Goal: Task Accomplishment & Management: Use online tool/utility

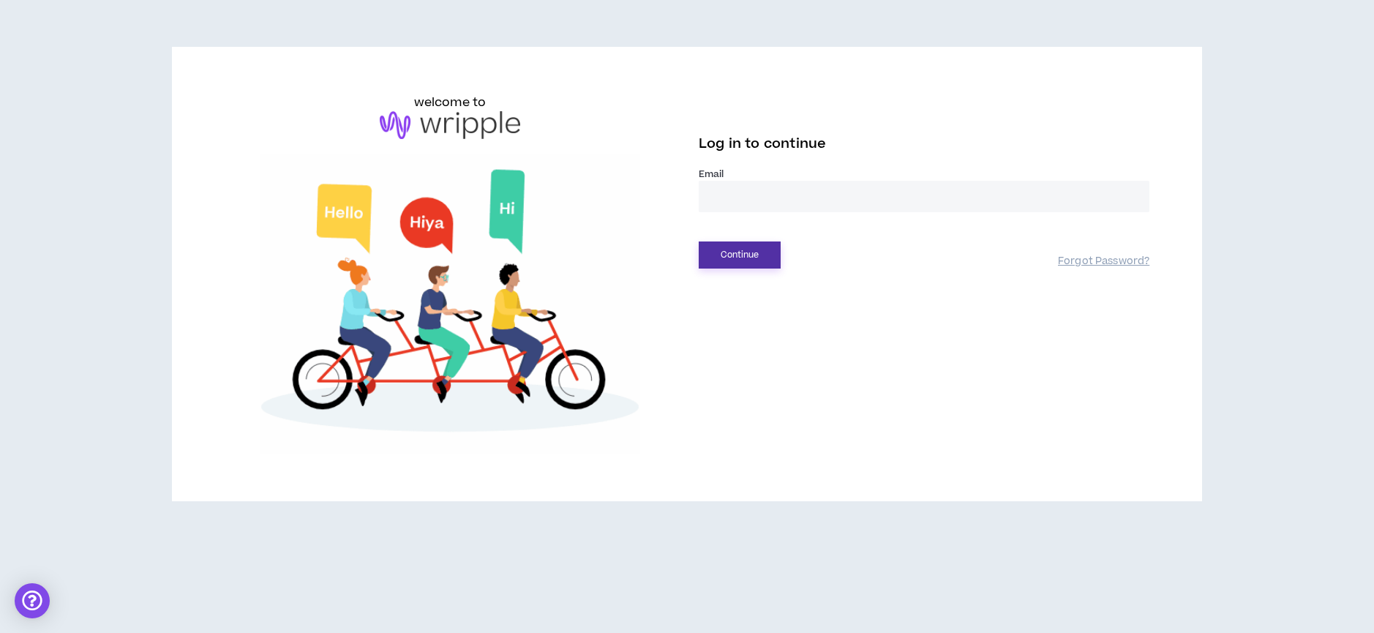
click at [731, 254] on button "Continue" at bounding box center [740, 254] width 82 height 27
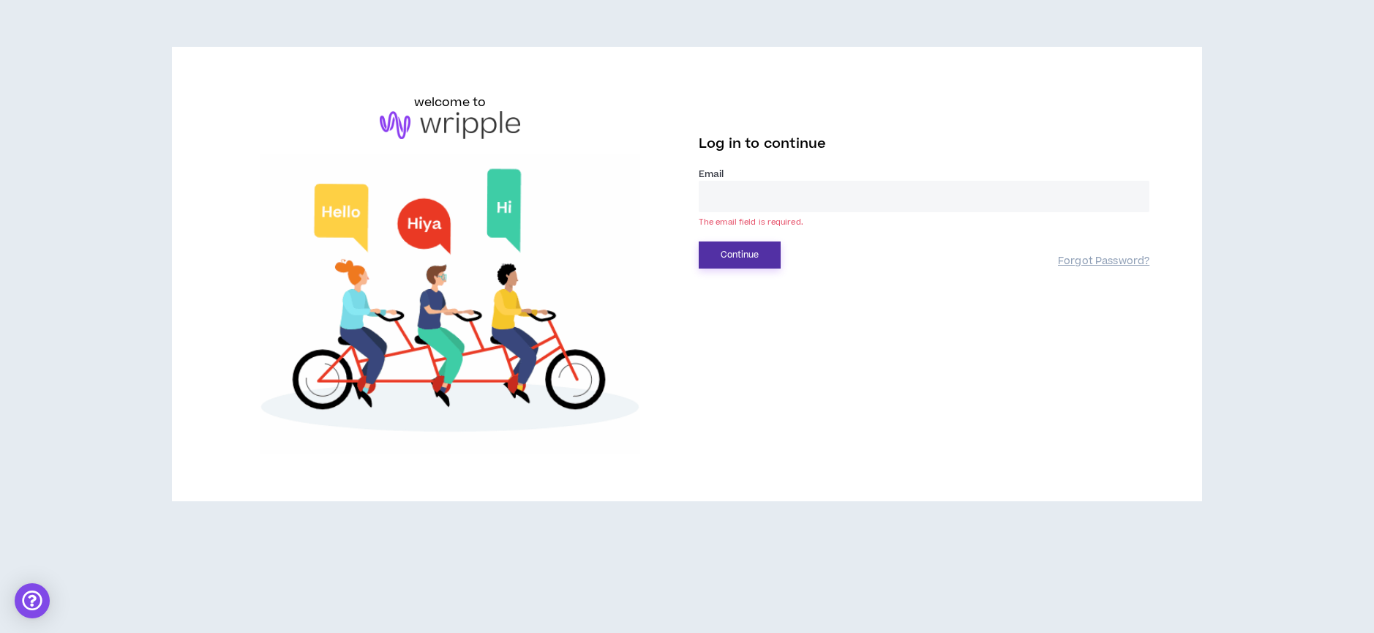
click at [732, 254] on button "Continue" at bounding box center [740, 254] width 82 height 27
click at [742, 168] on div "Log in to continue Email * The email field is required. Continue Forgot Passwor…" at bounding box center [924, 199] width 451 height 140
click at [731, 208] on input "email" at bounding box center [924, 196] width 451 height 31
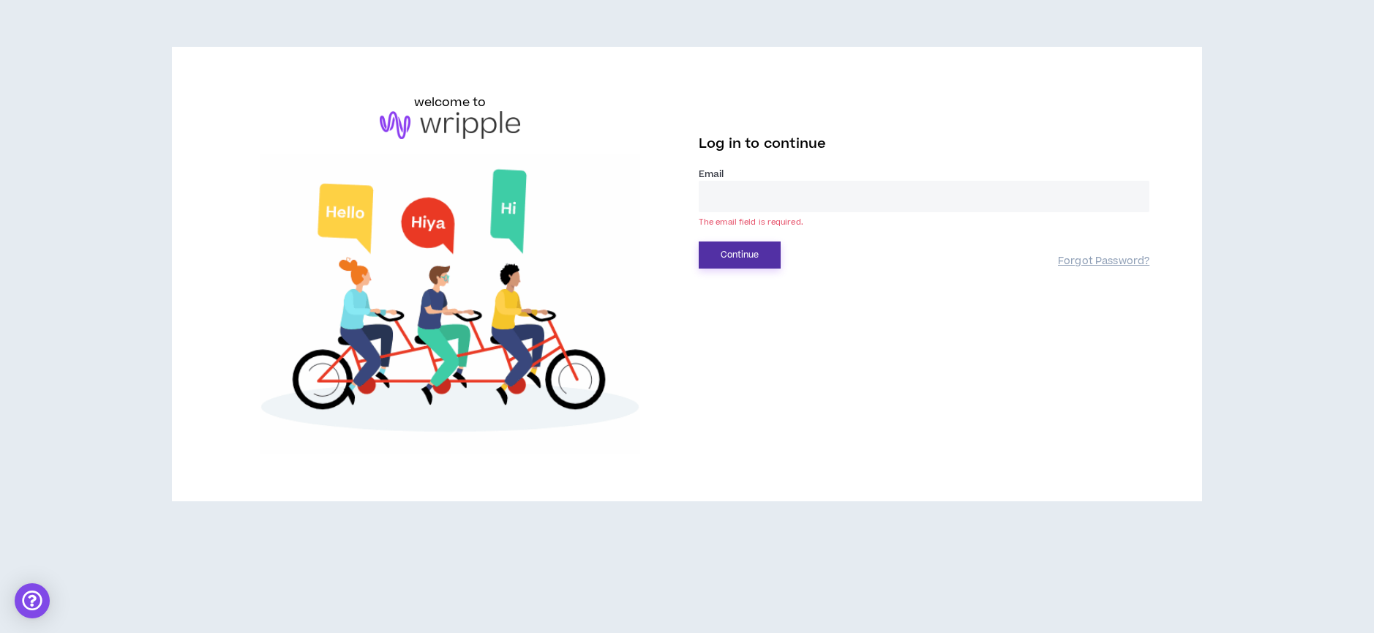
type input "**********"
click at [760, 258] on button "Continue" at bounding box center [740, 254] width 82 height 27
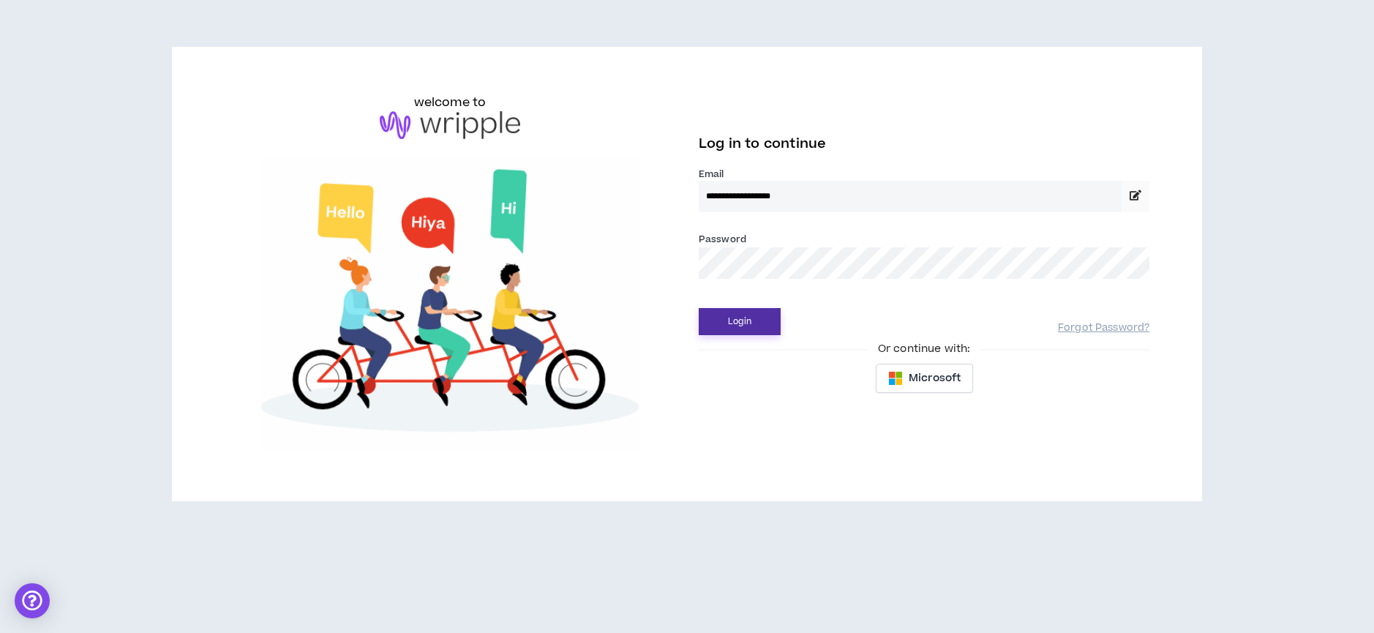
click at [737, 312] on button "Login" at bounding box center [740, 321] width 82 height 27
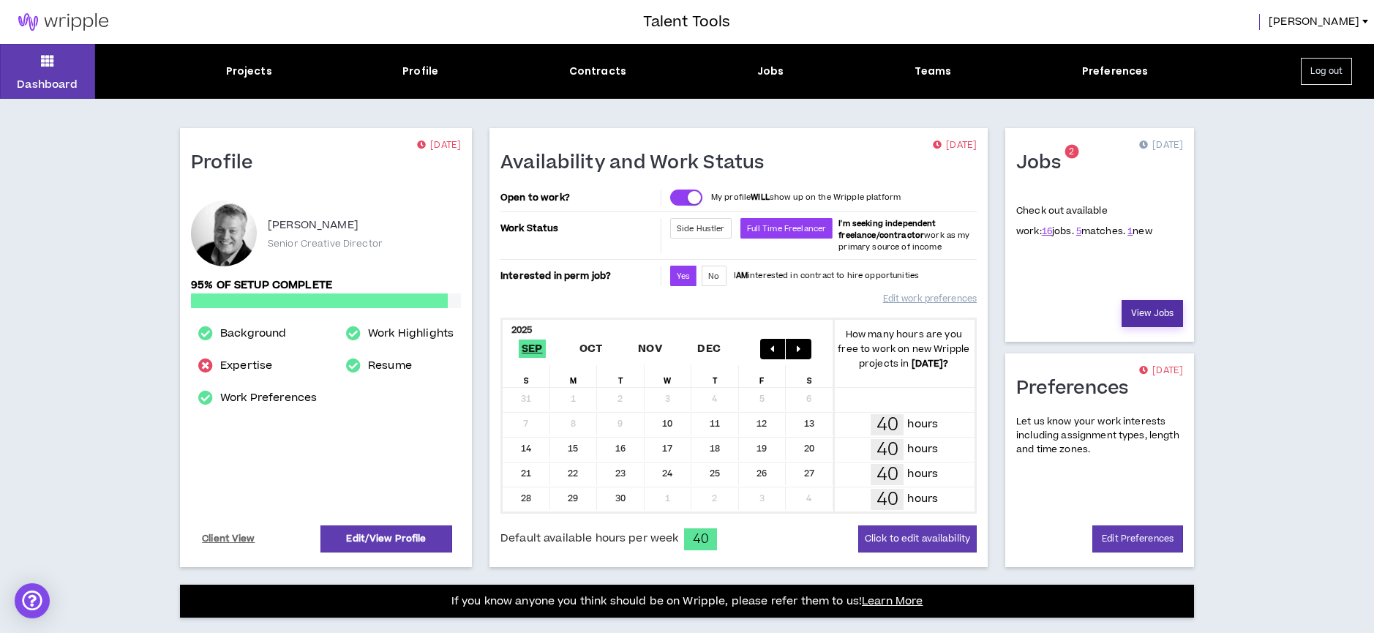
click at [1137, 309] on link "View Jobs" at bounding box center [1151, 313] width 61 height 27
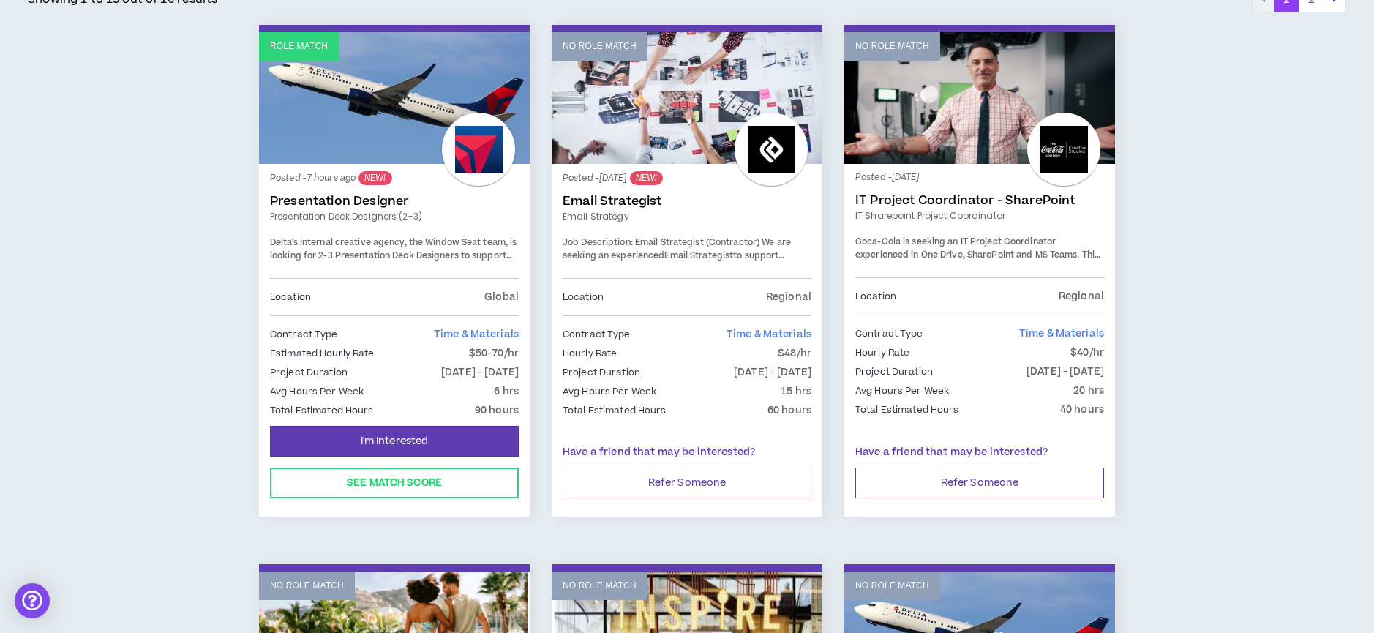
scroll to position [268, 0]
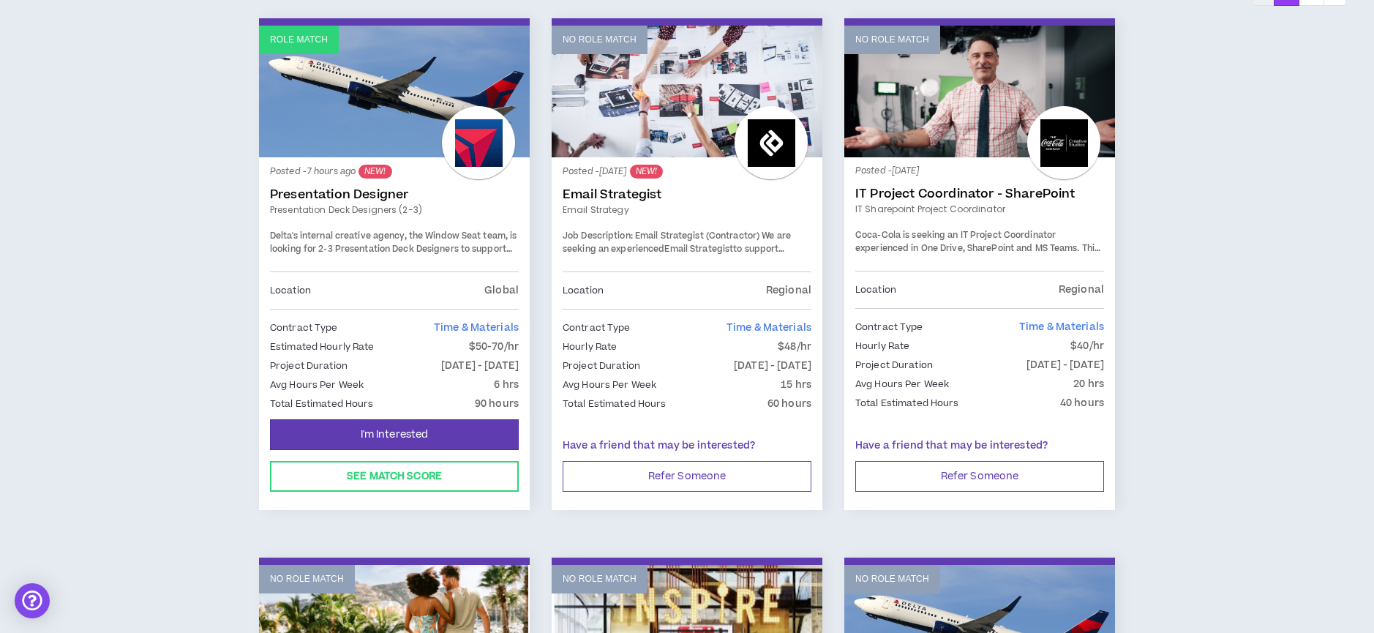
drag, startPoint x: 439, startPoint y: 365, endPoint x: 525, endPoint y: 365, distance: 86.3
click at [525, 365] on div "Posted - 7 hours ago NEW! Presentation Designer Presentation Deck Designers (2-…" at bounding box center [394, 287] width 271 height 261
drag, startPoint x: 482, startPoint y: 403, endPoint x: 529, endPoint y: 403, distance: 46.8
click at [529, 403] on div "Posted - 7 hours ago NEW! Presentation Designer Presentation Deck Designers (2-…" at bounding box center [394, 287] width 271 height 261
drag, startPoint x: 517, startPoint y: 386, endPoint x: 489, endPoint y: 382, distance: 28.9
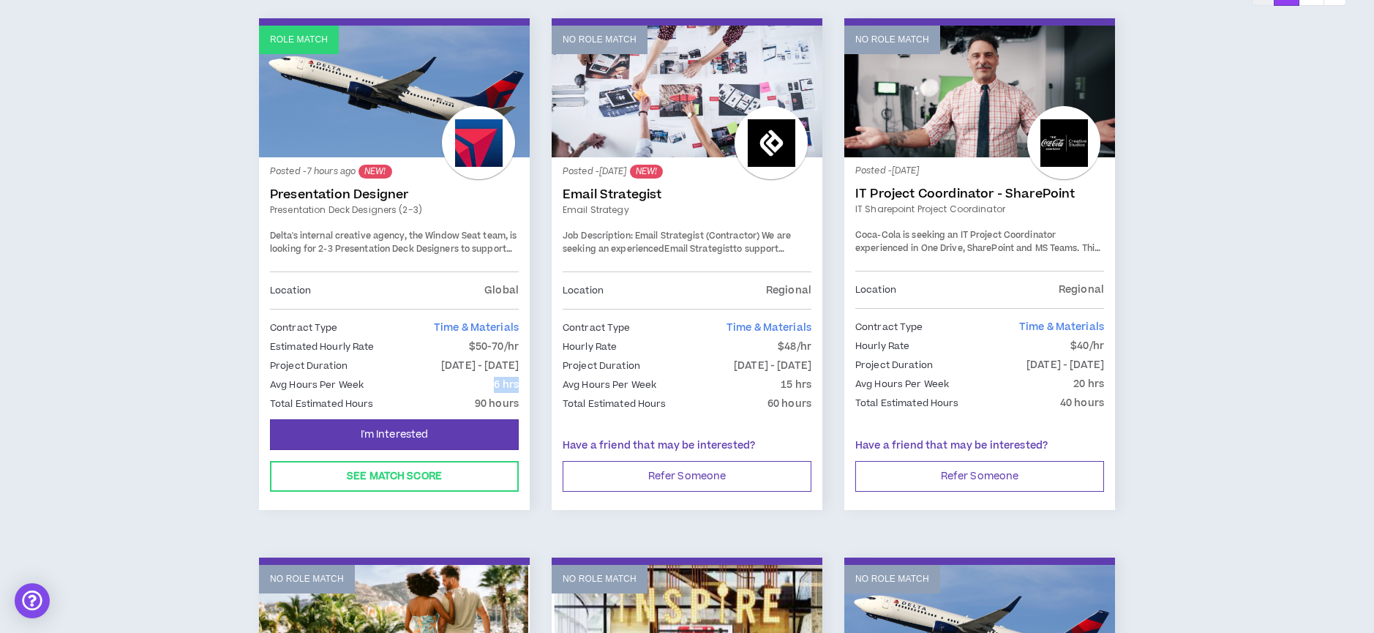
click at [489, 383] on div "Posted - 7 hours ago NEW! Presentation Designer Presentation Deck Designers (2-…" at bounding box center [394, 287] width 271 height 261
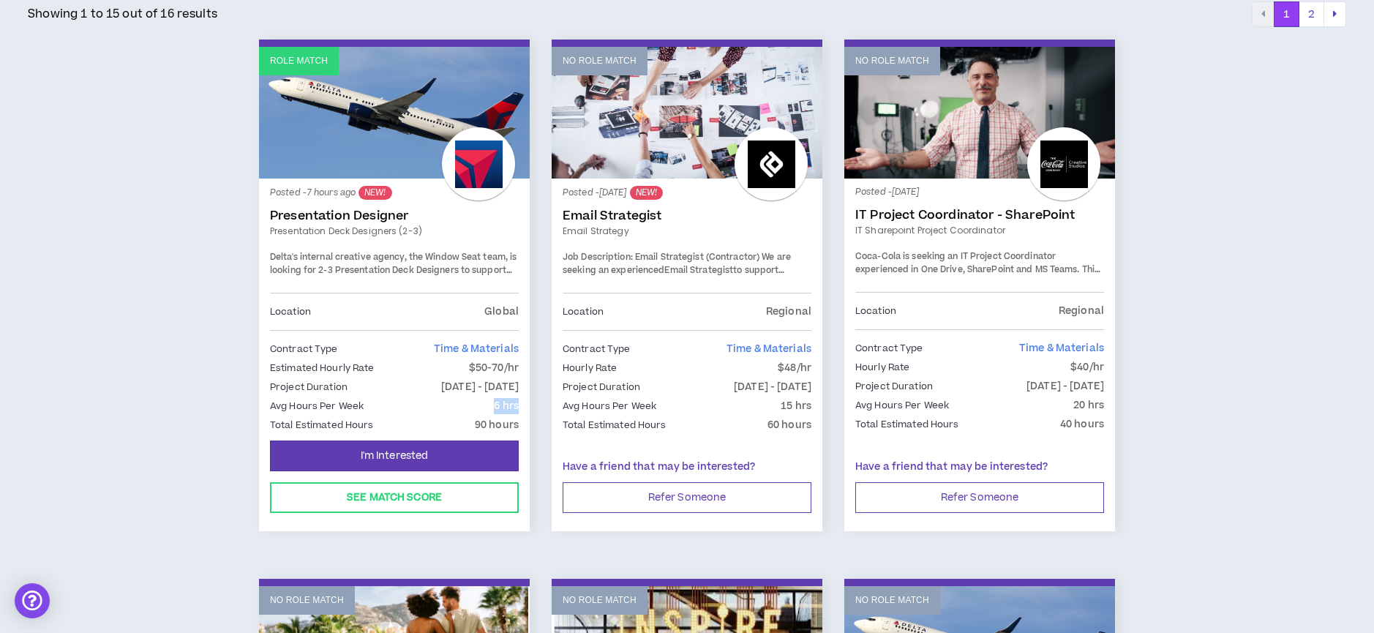
scroll to position [227, 0]
